Goal: Navigation & Orientation: Go to known website

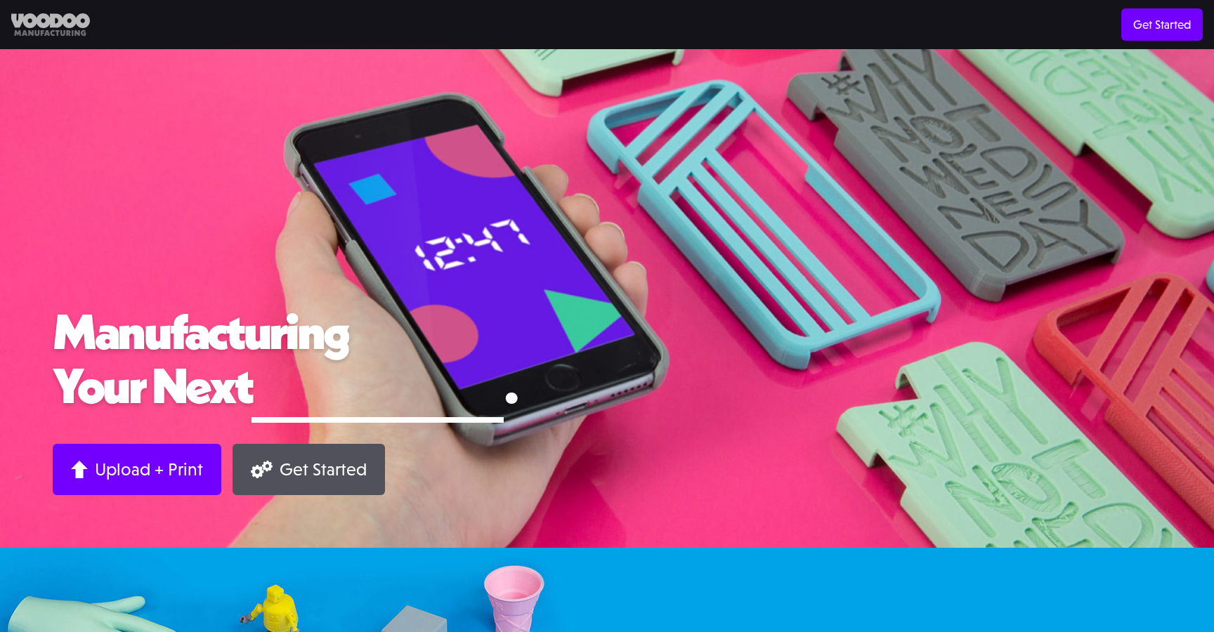
click at [51, 27] on img at bounding box center [50, 24] width 79 height 23
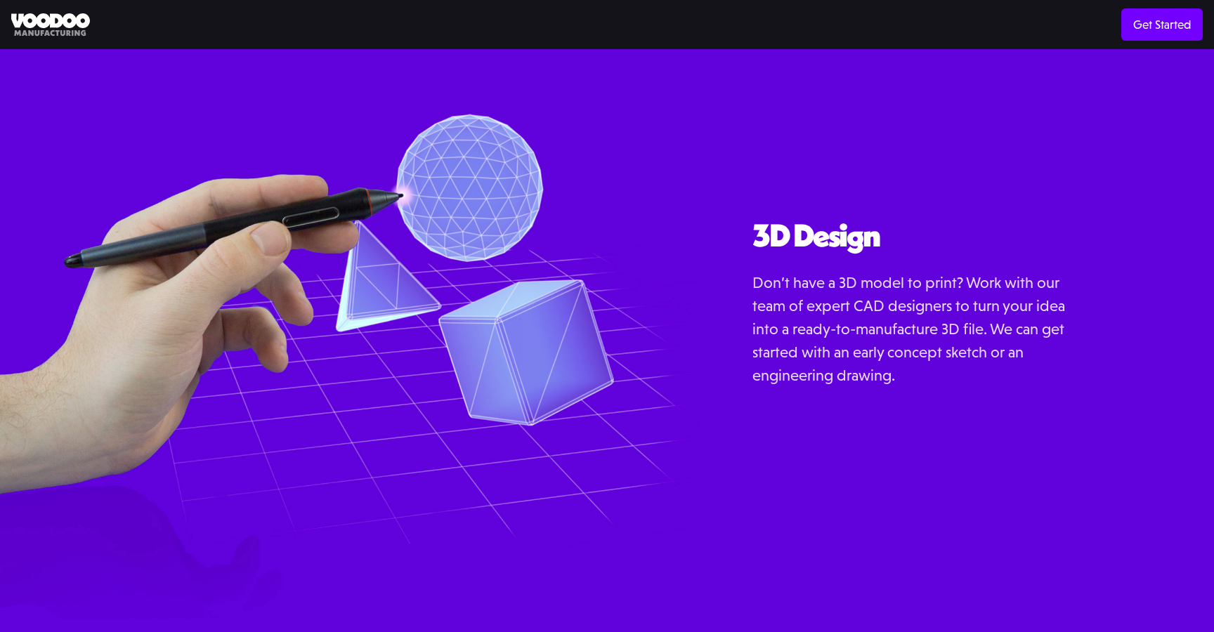
scroll to position [1694, 0]
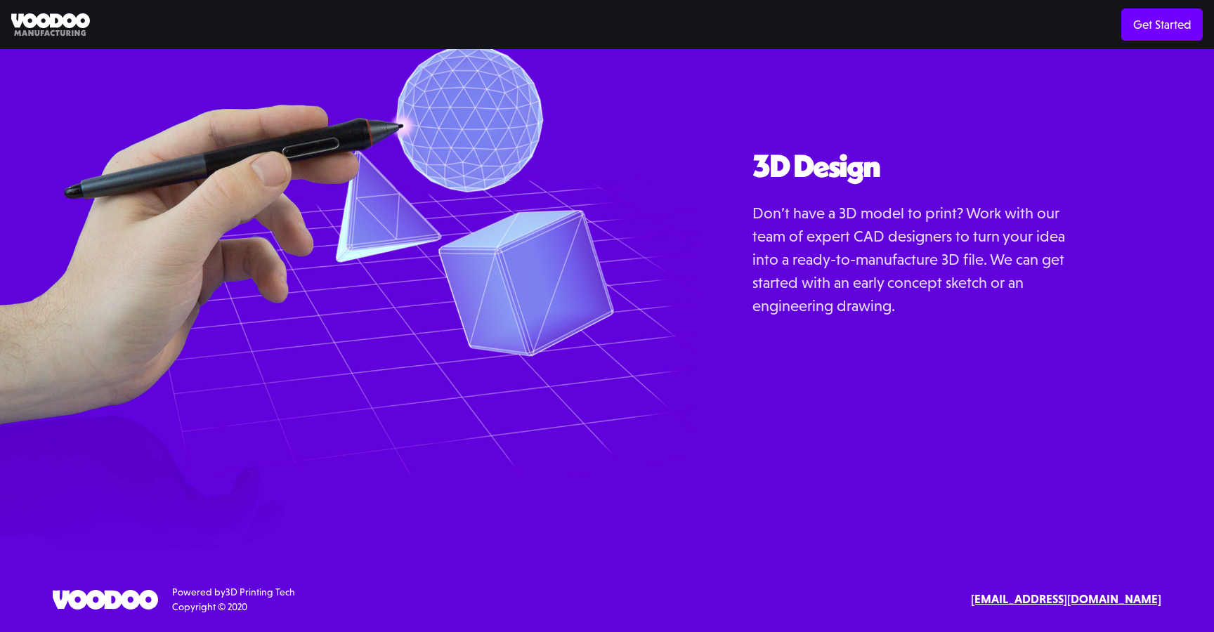
click at [126, 598] on img at bounding box center [105, 600] width 105 height 20
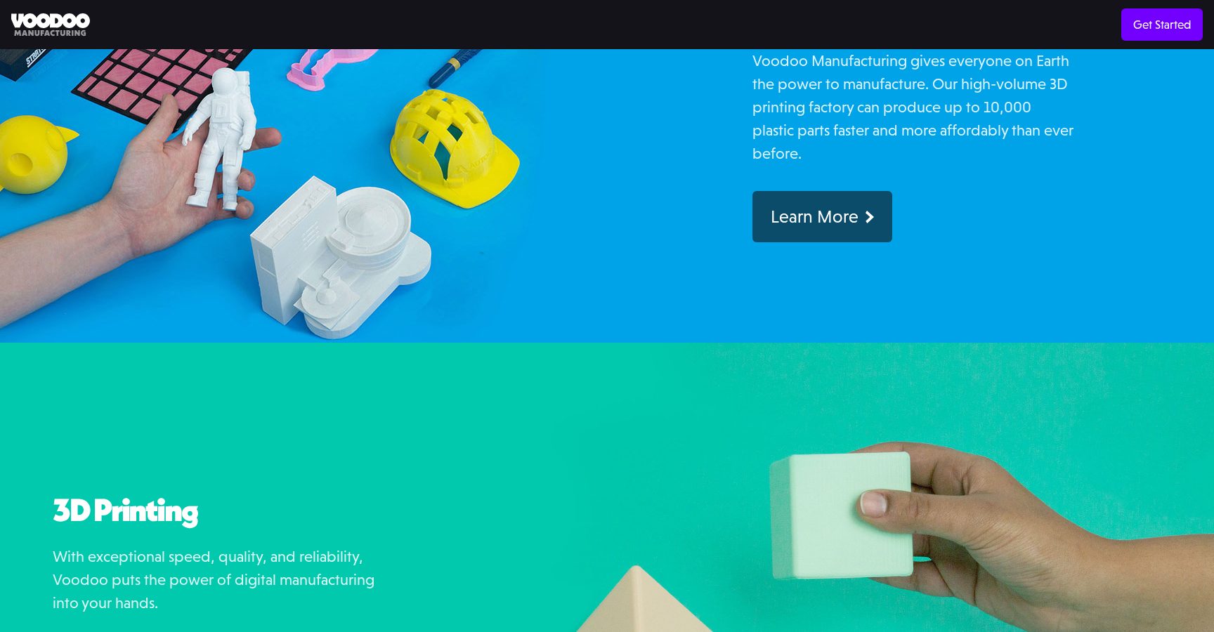
scroll to position [0, 0]
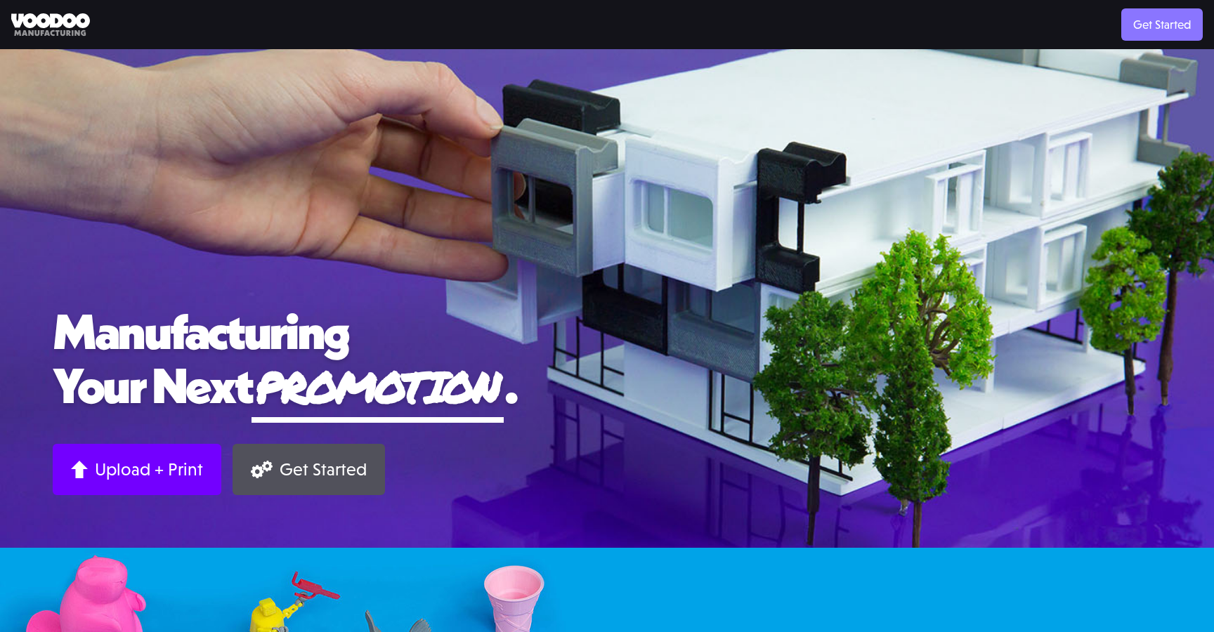
click at [1193, 35] on link "Get Started" at bounding box center [1161, 24] width 81 height 32
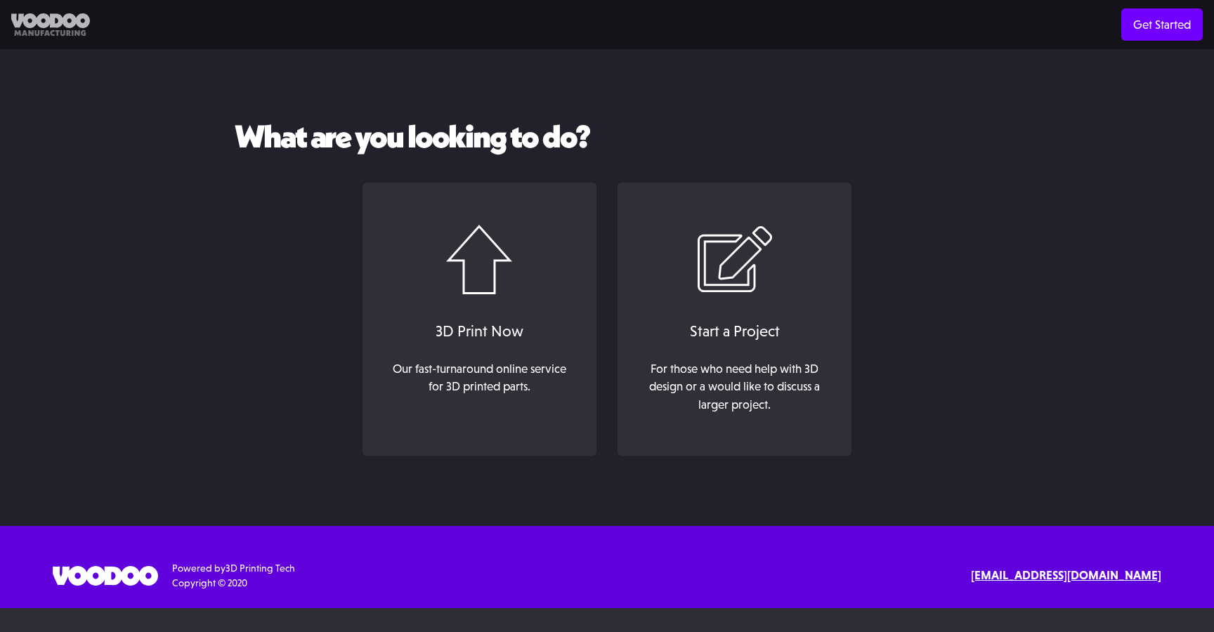
click at [58, 28] on img at bounding box center [50, 24] width 79 height 23
